Goal: Information Seeking & Learning: Learn about a topic

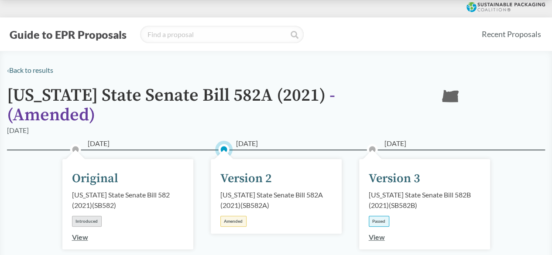
click at [218, 92] on h1 "[US_STATE] State Senate Bill 582A (2021) - ( Amended )" at bounding box center [216, 105] width 419 height 39
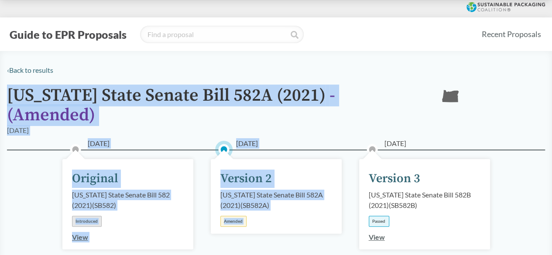
drag, startPoint x: 218, startPoint y: 92, endPoint x: 209, endPoint y: 229, distance: 137.9
click at [209, 229] on div "[DATE] Version 2 [US_STATE] State Senate Bill 582A (2021) ( SB582A ) Amended" at bounding box center [276, 226] width 148 height 108
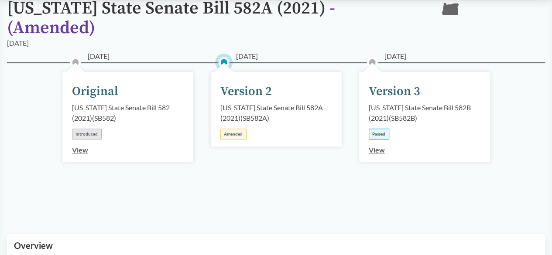
scroll to position [131, 0]
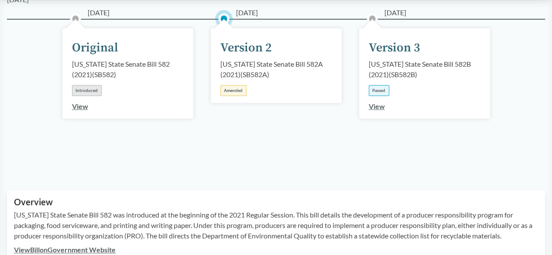
click at [210, 227] on p "[US_STATE] State Senate Bill 582 was introduced at the beginning of the 2021 Re…" at bounding box center [276, 225] width 524 height 31
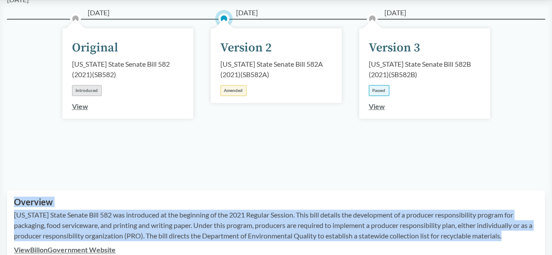
drag, startPoint x: 210, startPoint y: 227, endPoint x: 247, endPoint y: 174, distance: 64.5
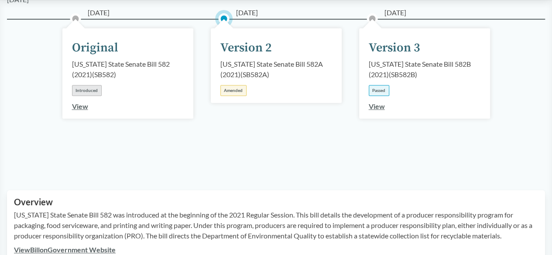
click at [236, 210] on p "[US_STATE] State Senate Bill 582 was introduced at the beginning of the 2021 Re…" at bounding box center [276, 225] width 524 height 31
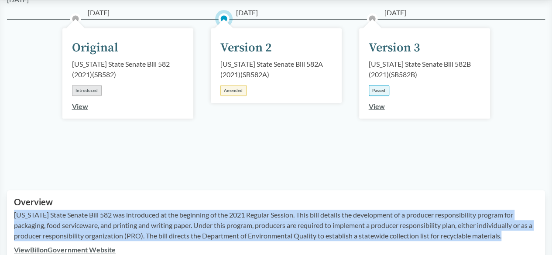
click at [236, 210] on p "[US_STATE] State Senate Bill 582 was introduced at the beginning of the 2021 Re…" at bounding box center [276, 225] width 524 height 31
drag, startPoint x: 236, startPoint y: 202, endPoint x: 263, endPoint y: 165, distance: 46.3
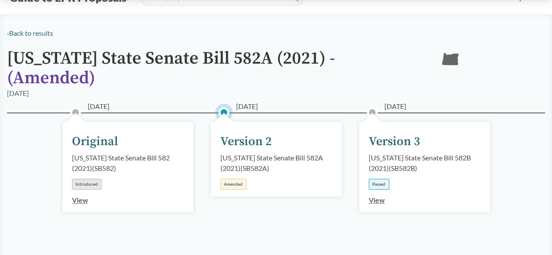
scroll to position [0, 0]
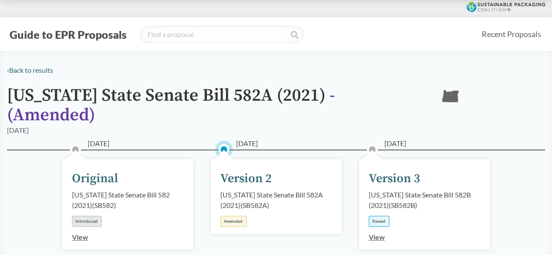
click at [262, 97] on h1 "[US_STATE] State Senate Bill 582A (2021) - ( Amended )" at bounding box center [216, 105] width 419 height 39
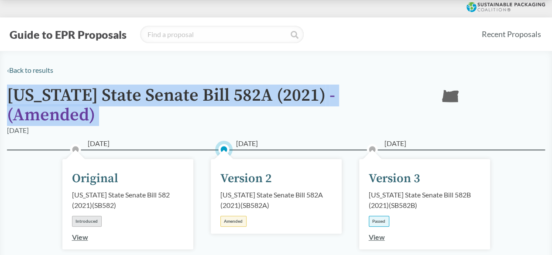
click at [262, 97] on h1 "[US_STATE] State Senate Bill 582A (2021) - ( Amended )" at bounding box center [216, 105] width 419 height 39
click at [257, 100] on h1 "[US_STATE] State Senate Bill 582A (2021) - ( Amended )" at bounding box center [216, 105] width 419 height 39
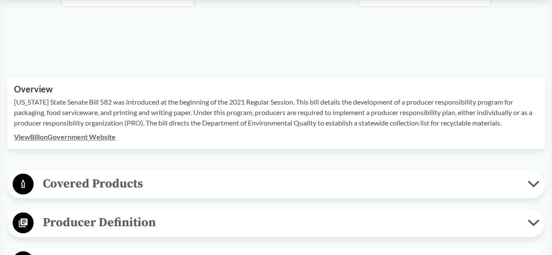
scroll to position [306, 0]
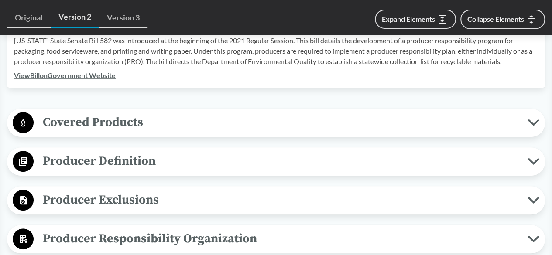
click at [540, 112] on button "Covered Products" at bounding box center [276, 123] width 532 height 22
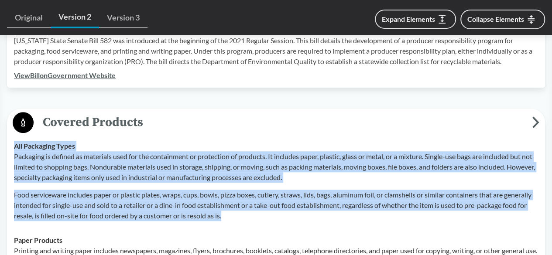
drag, startPoint x: 14, startPoint y: 131, endPoint x: 293, endPoint y: 201, distance: 288.0
click at [293, 201] on div "All Packaging Types Packaging is defined as materials used for the containment …" at bounding box center [276, 181] width 524 height 80
click at [293, 201] on p "Food serviceware includes paper or plastic plates, wraps, cups, bowls, pizza bo…" at bounding box center [276, 205] width 524 height 31
drag, startPoint x: 16, startPoint y: 134, endPoint x: 377, endPoint y: 209, distance: 369.3
click at [377, 209] on td "All Packaging Types Packaging is defined as materials used for the containment …" at bounding box center [276, 181] width 532 height 94
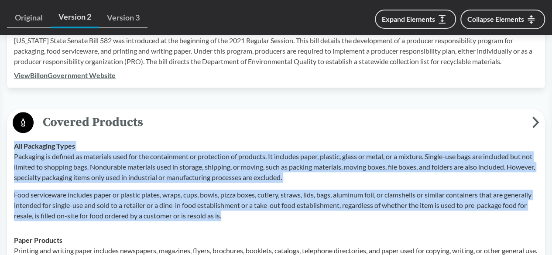
click at [377, 209] on td "All Packaging Types Packaging is defined as materials used for the containment …" at bounding box center [276, 181] width 532 height 94
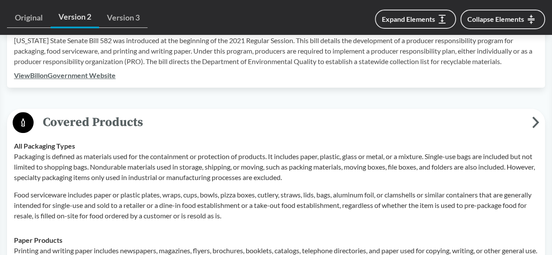
scroll to position [349, 0]
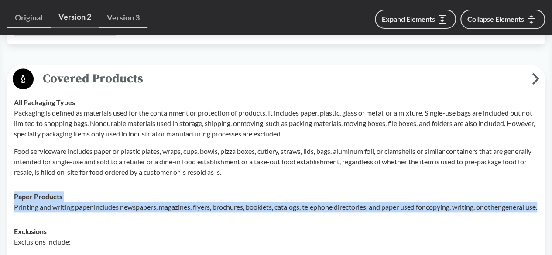
drag, startPoint x: 14, startPoint y: 185, endPoint x: 35, endPoint y: 204, distance: 28.7
click at [35, 204] on div "Paper Products Printing and writing paper includes newspapers, magazines, flyer…" at bounding box center [276, 202] width 524 height 21
click at [35, 204] on p "Printing and writing paper includes newspapers, magazines, flyers, brochures, b…" at bounding box center [276, 207] width 524 height 10
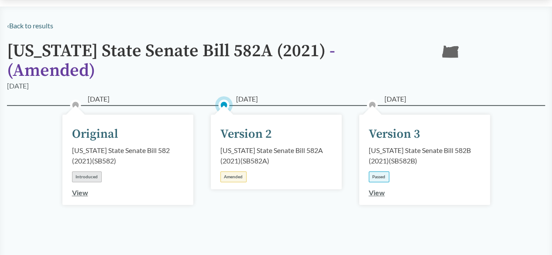
scroll to position [44, 0]
